Goal: Task Accomplishment & Management: Use online tool/utility

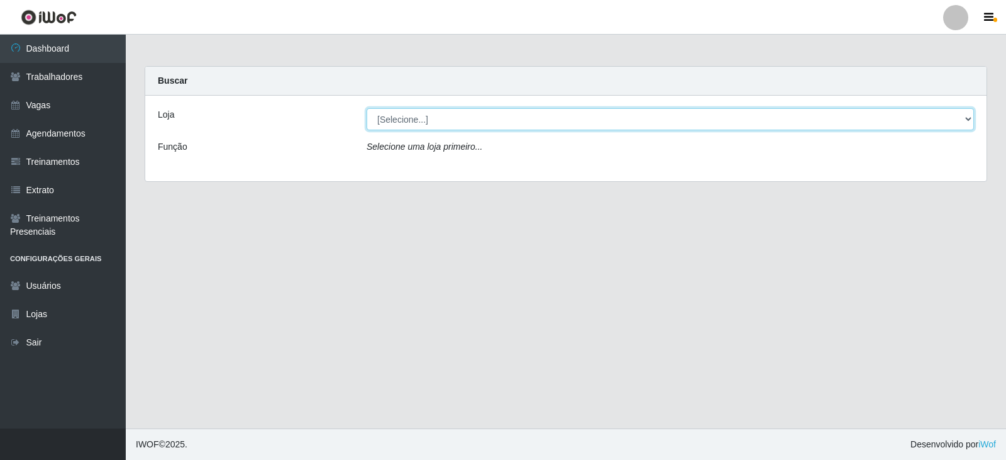
click at [514, 121] on select "[Selecione...] SuperFácil Atacado - Vale do Sol" at bounding box center [670, 119] width 607 height 22
select select "502"
click at [367, 108] on select "[Selecione...] SuperFácil Atacado - Vale do Sol" at bounding box center [670, 119] width 607 height 22
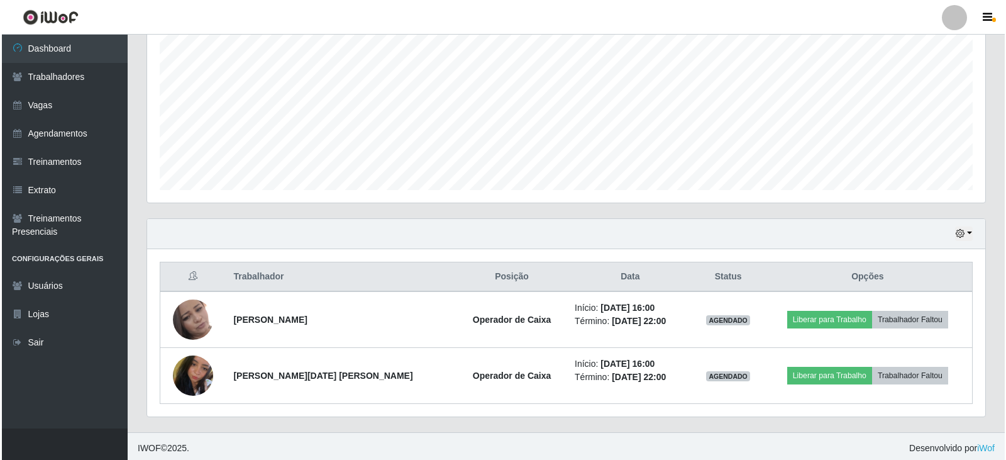
scroll to position [263, 0]
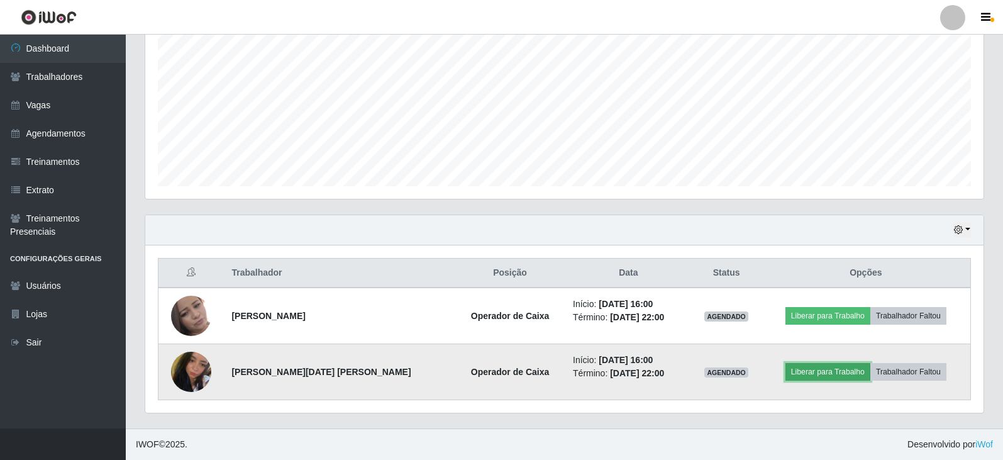
click at [825, 374] on button "Liberar para Trabalho" at bounding box center [827, 372] width 85 height 18
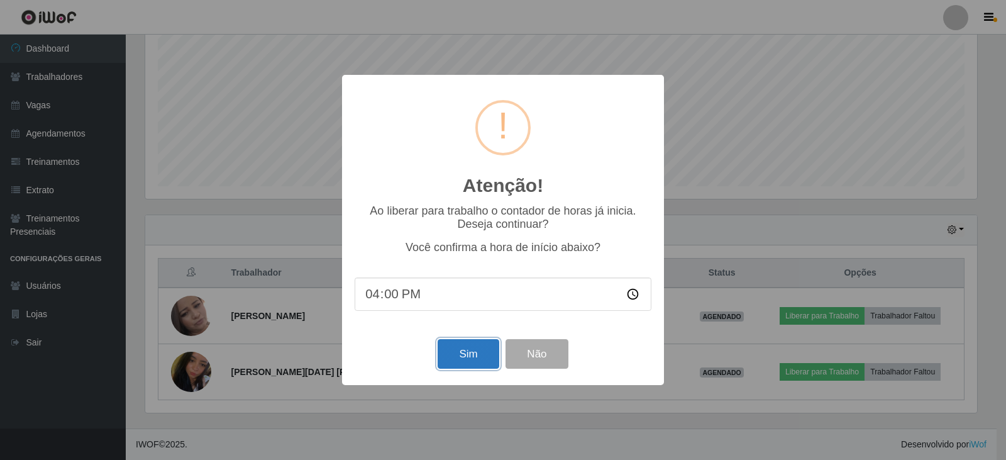
click at [478, 353] on button "Sim" at bounding box center [468, 354] width 61 height 30
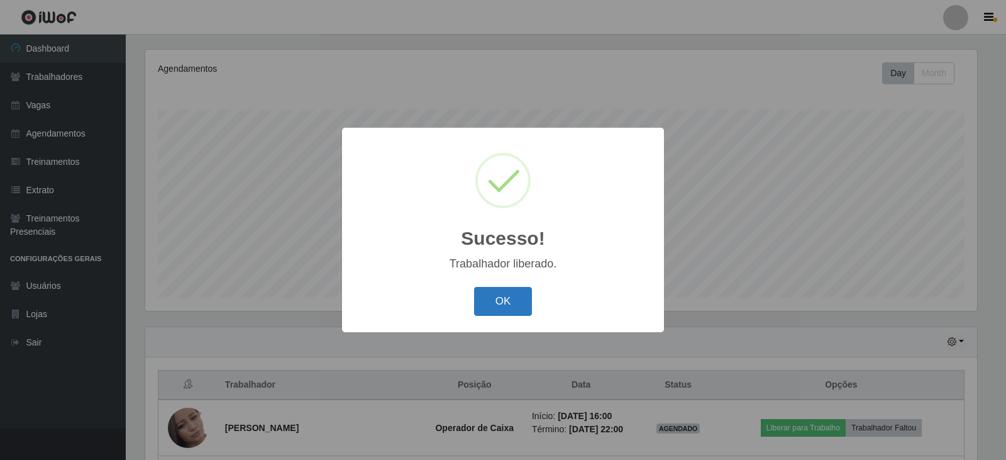
click at [485, 295] on button "OK" at bounding box center [503, 302] width 58 height 30
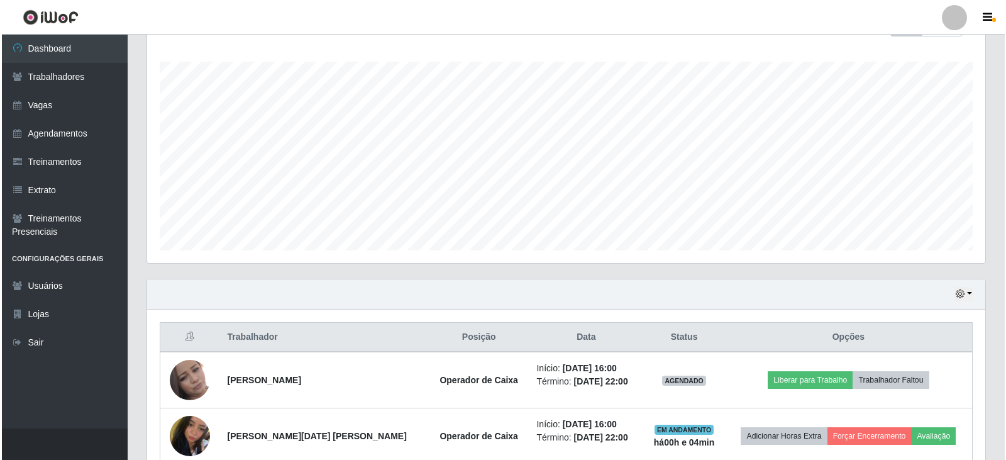
scroll to position [263, 0]
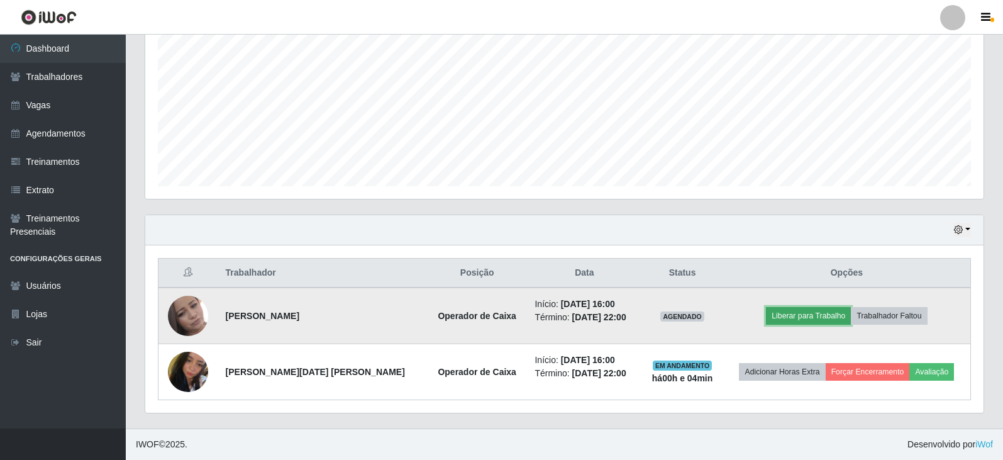
click at [815, 315] on button "Liberar para Trabalho" at bounding box center [808, 316] width 85 height 18
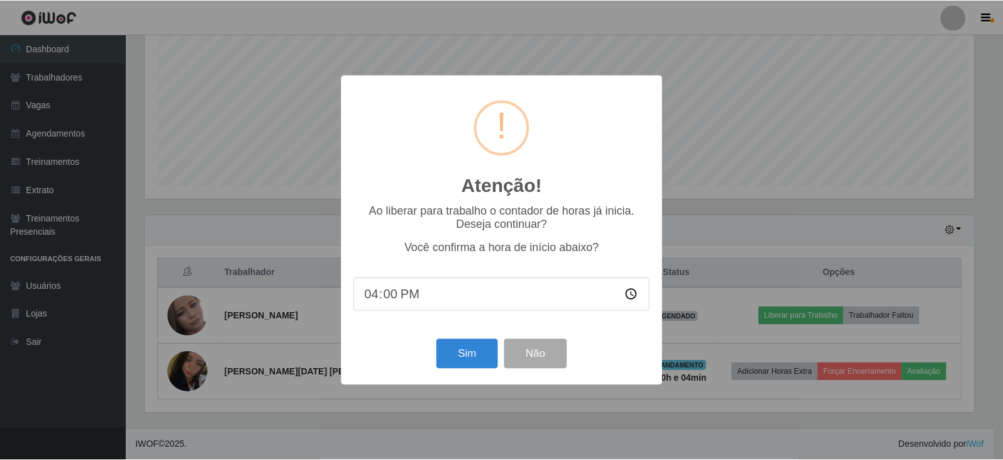
scroll to position [261, 832]
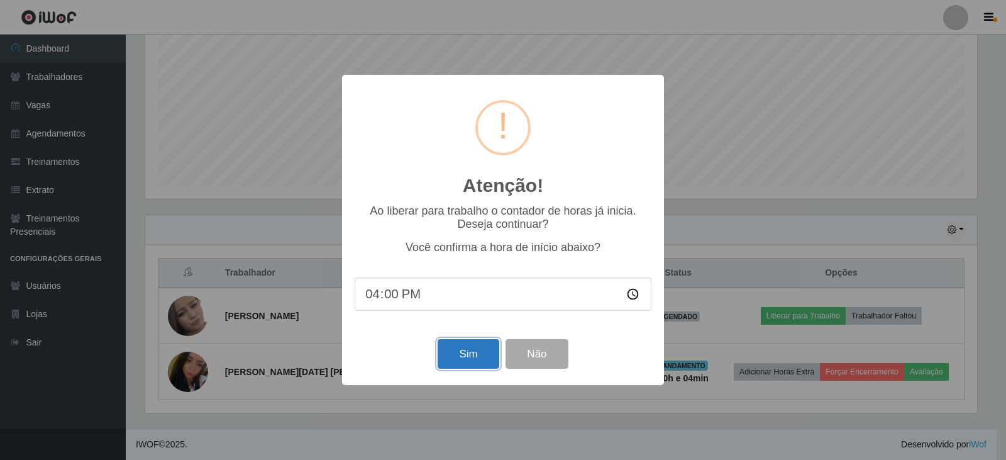
click at [470, 356] on button "Sim" at bounding box center [468, 354] width 61 height 30
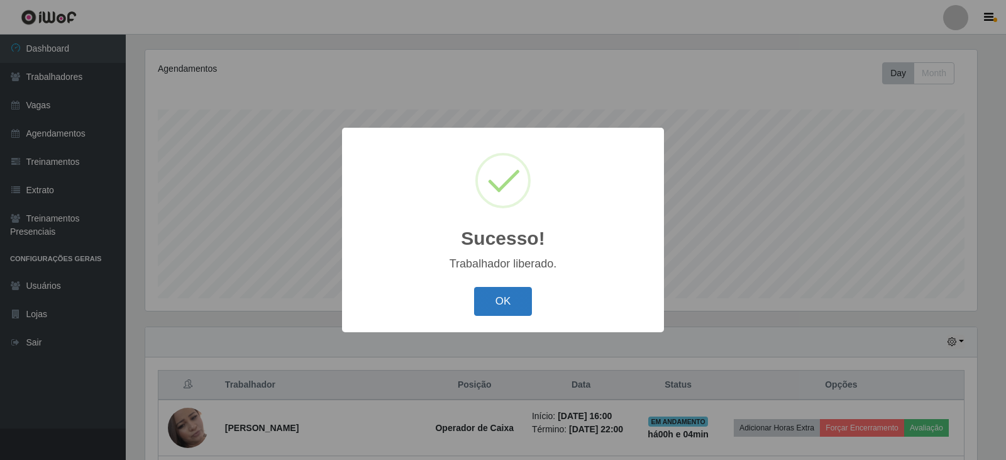
click at [502, 303] on button "OK" at bounding box center [503, 302] width 58 height 30
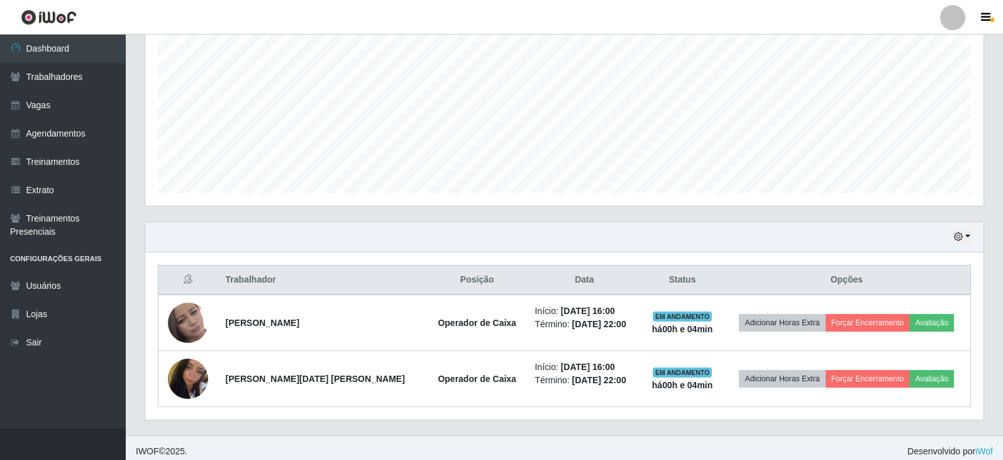
scroll to position [263, 0]
